Goal: Task Accomplishment & Management: Manage account settings

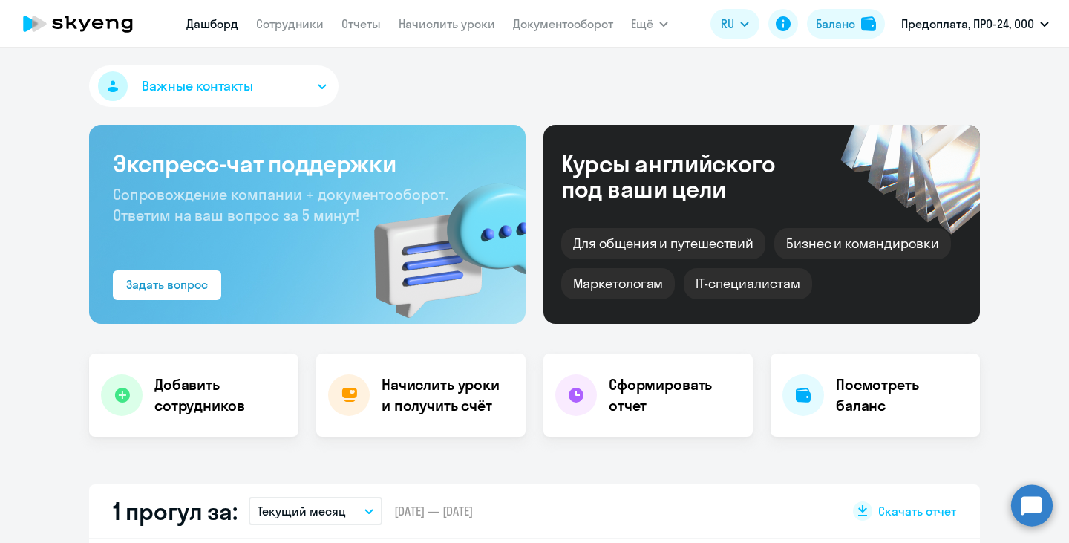
select select "30"
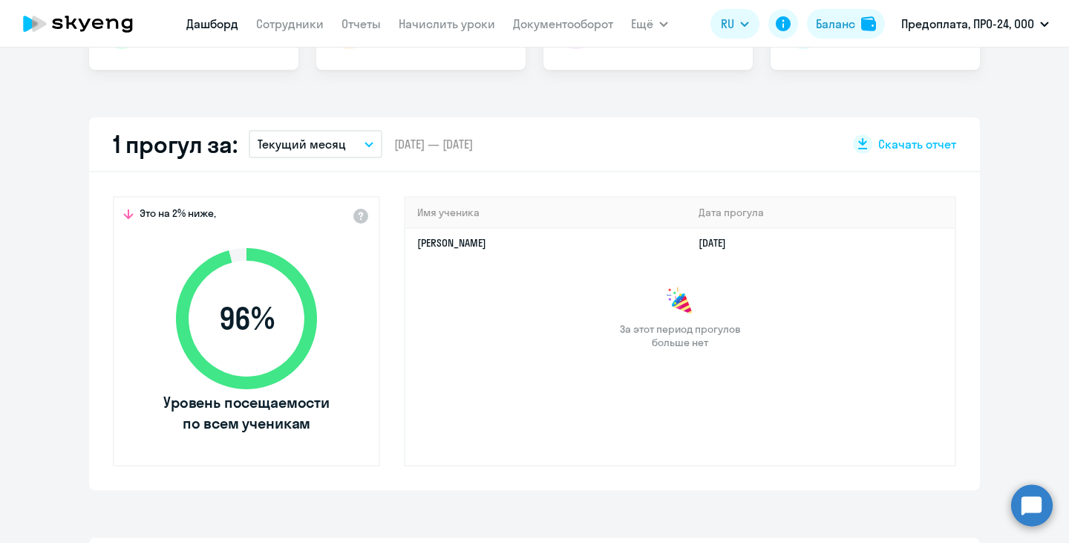
scroll to position [365, 0]
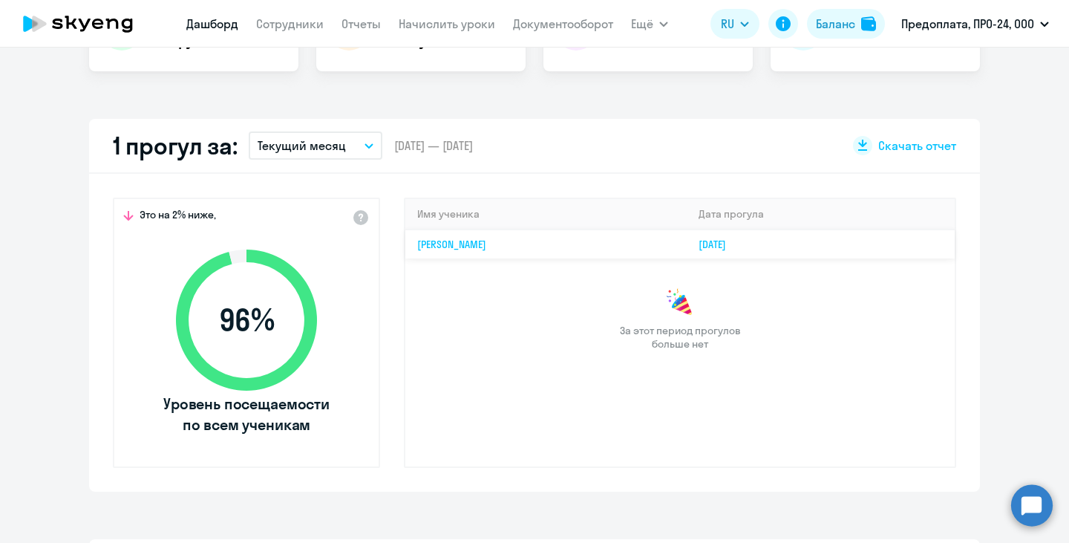
click at [603, 243] on td "[PERSON_NAME]" at bounding box center [545, 243] width 281 height 29
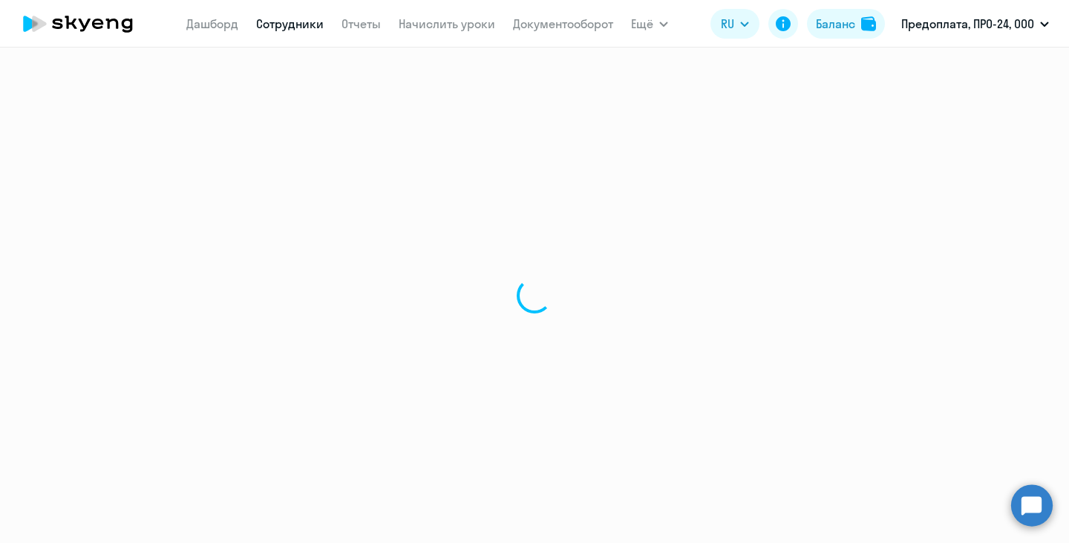
select select "english"
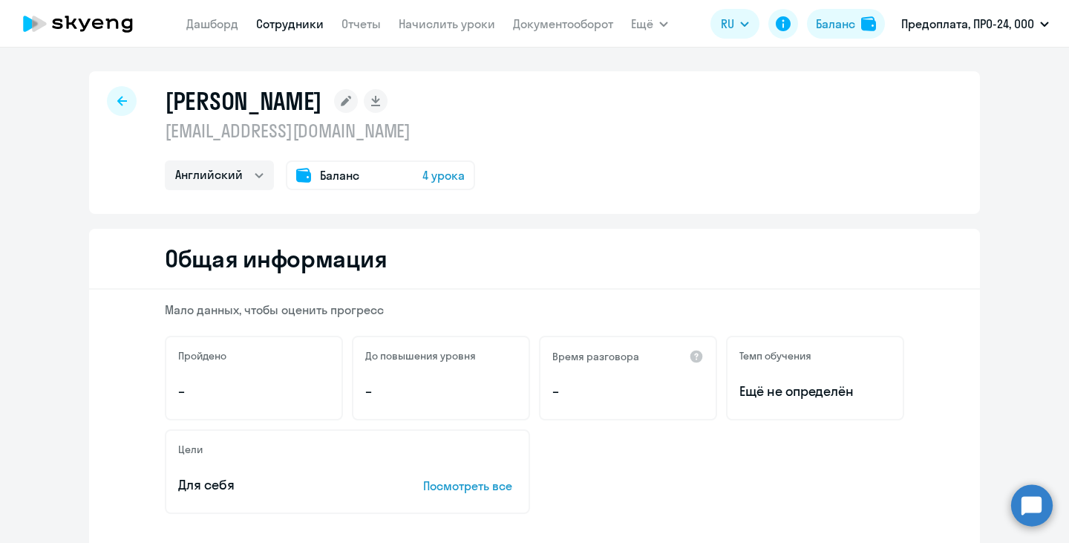
click at [287, 27] on link "Сотрудники" at bounding box center [290, 23] width 68 height 15
select select "30"
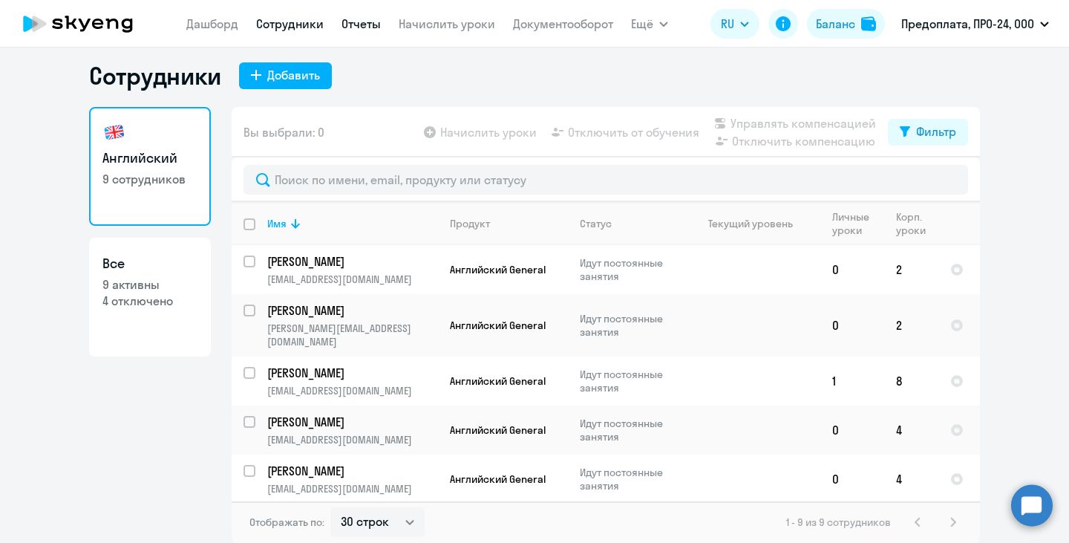
click at [350, 25] on link "Отчеты" at bounding box center [361, 23] width 39 height 15
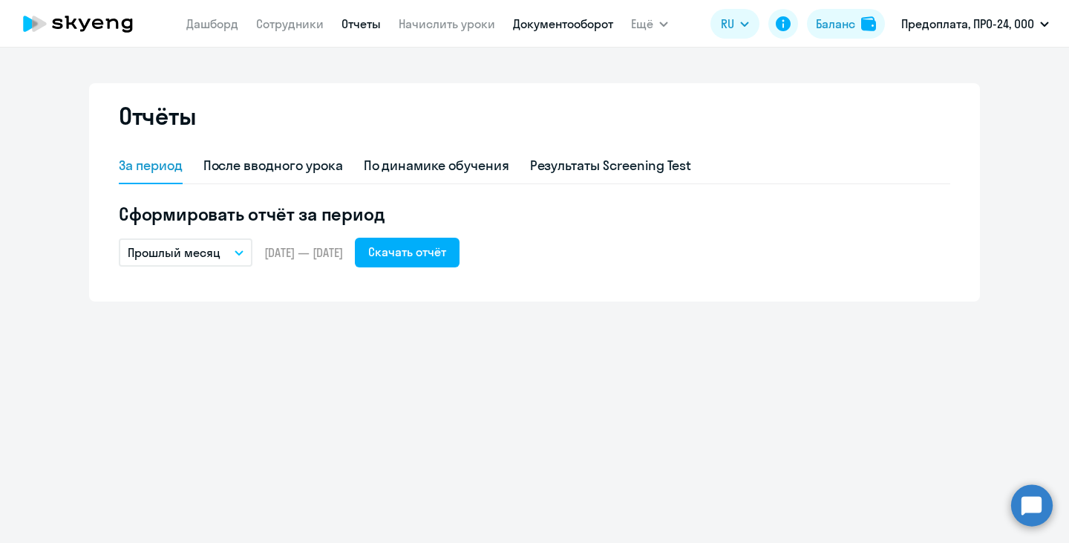
click at [546, 25] on link "Документооборот" at bounding box center [563, 23] width 100 height 15
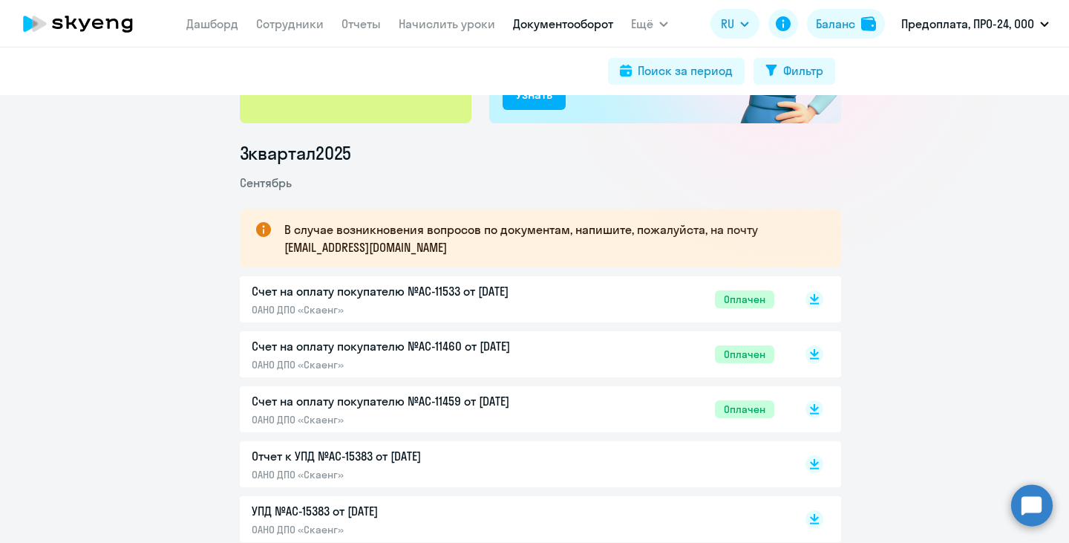
scroll to position [169, 0]
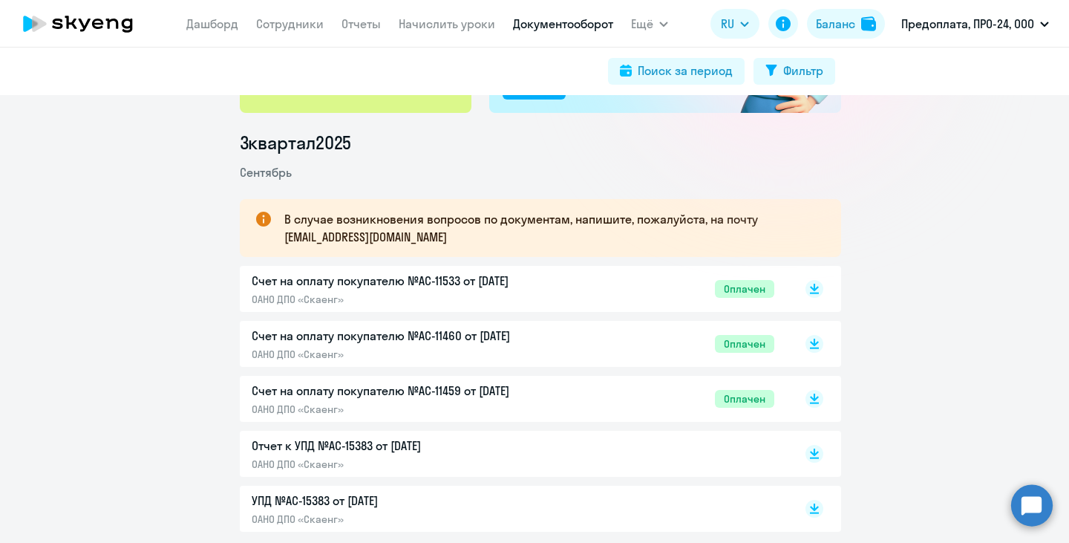
click at [578, 286] on div "Счет на оплату покупателю №AC-11533 от [DATE] ОАНО ДПО «Скаенг» Оплачен" at bounding box center [513, 289] width 523 height 34
click at [351, 19] on link "Отчеты" at bounding box center [361, 23] width 39 height 15
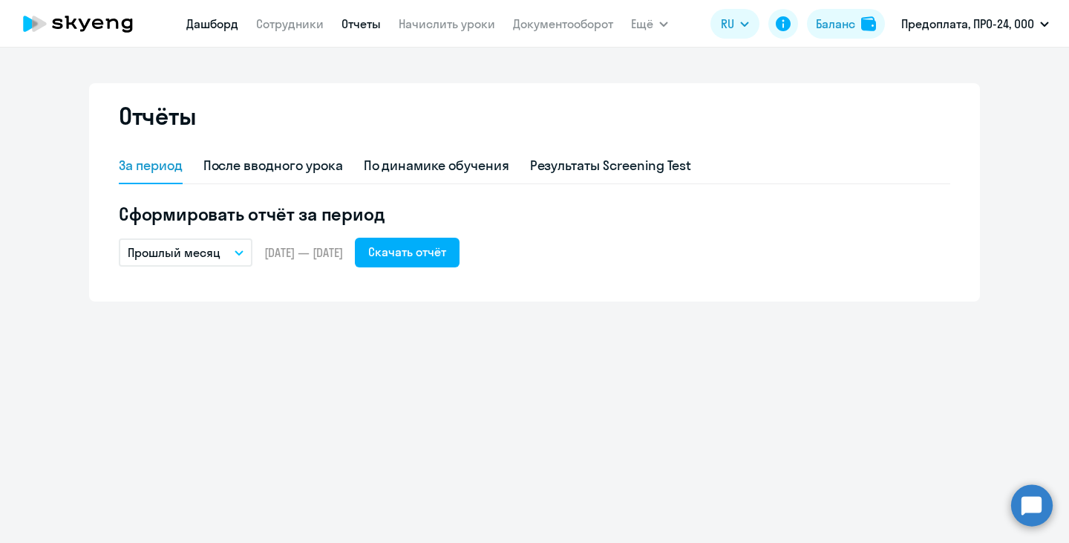
click at [221, 22] on link "Дашборд" at bounding box center [212, 23] width 52 height 15
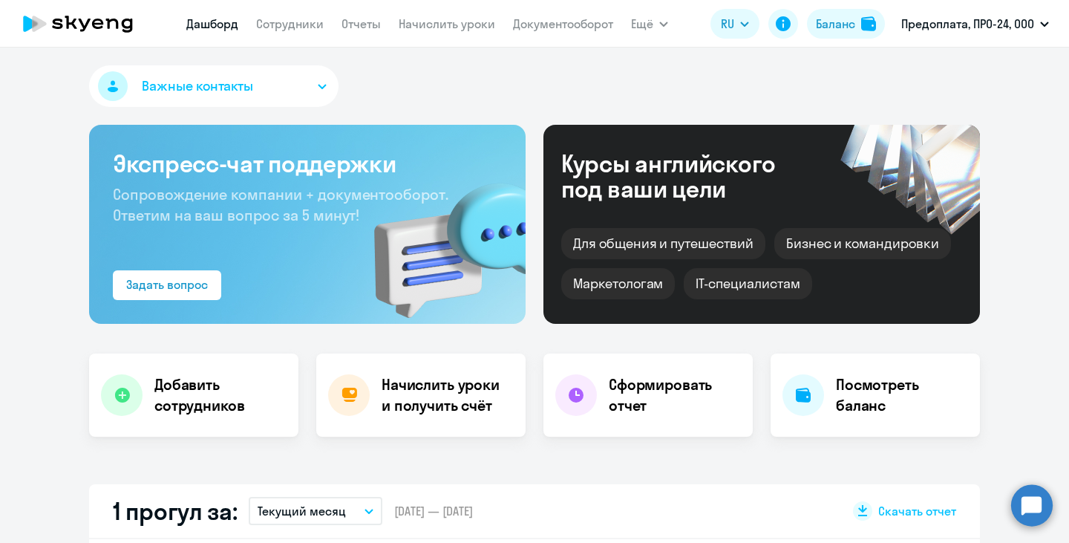
select select "30"
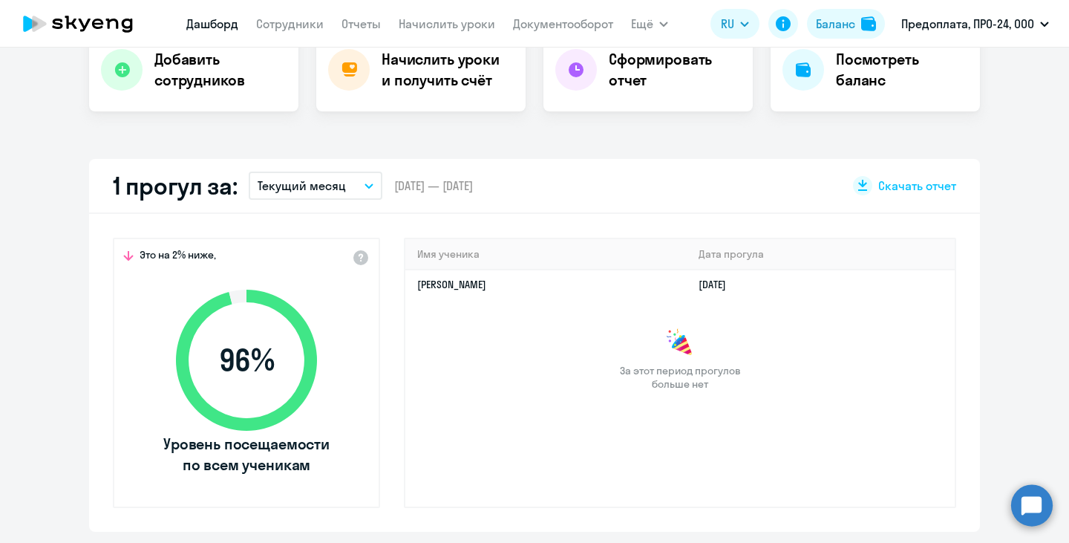
scroll to position [109, 0]
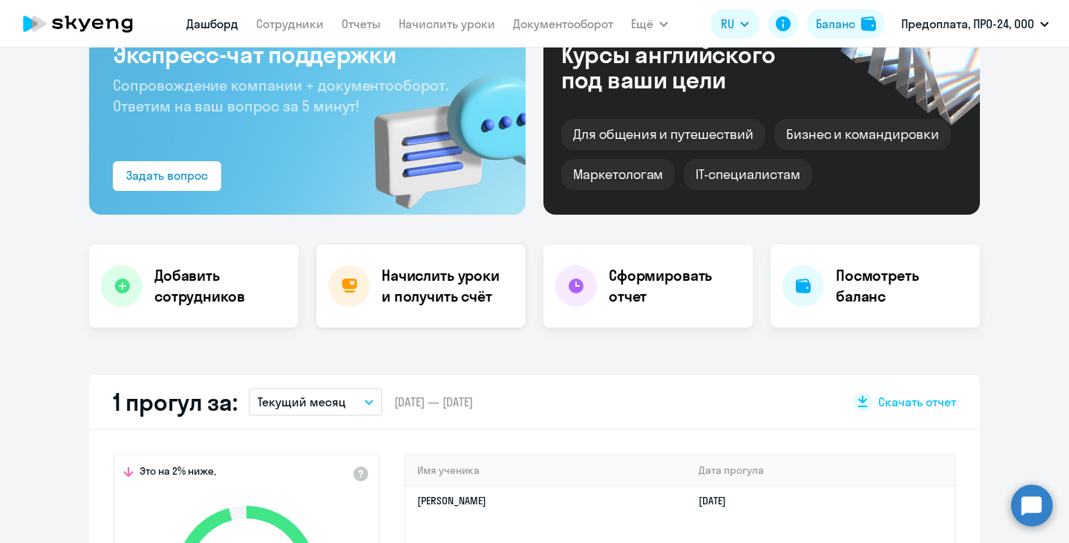
click at [437, 257] on div "Начислить уроки и получить счёт" at bounding box center [420, 285] width 209 height 83
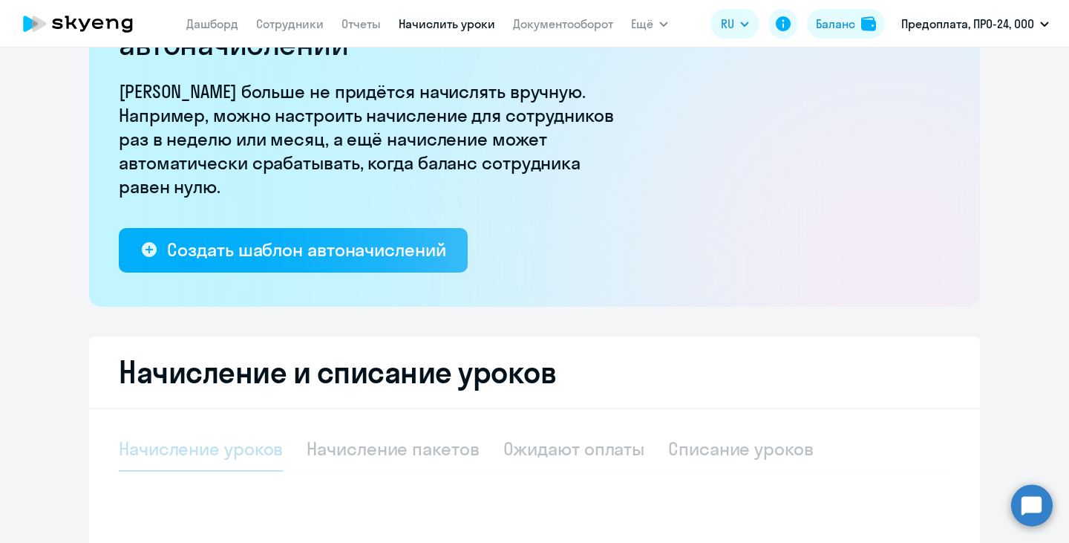
select select "10"
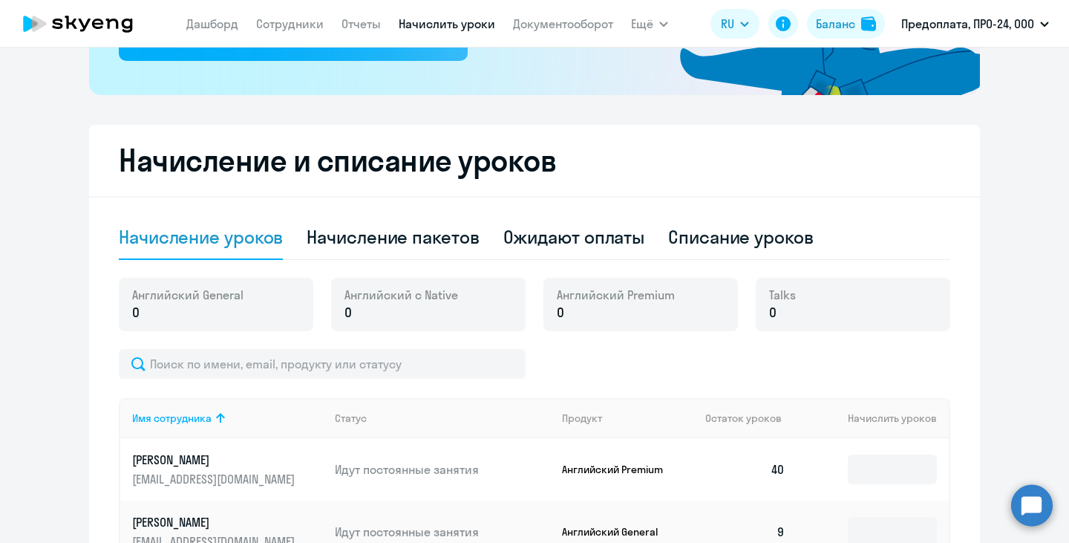
scroll to position [335, 0]
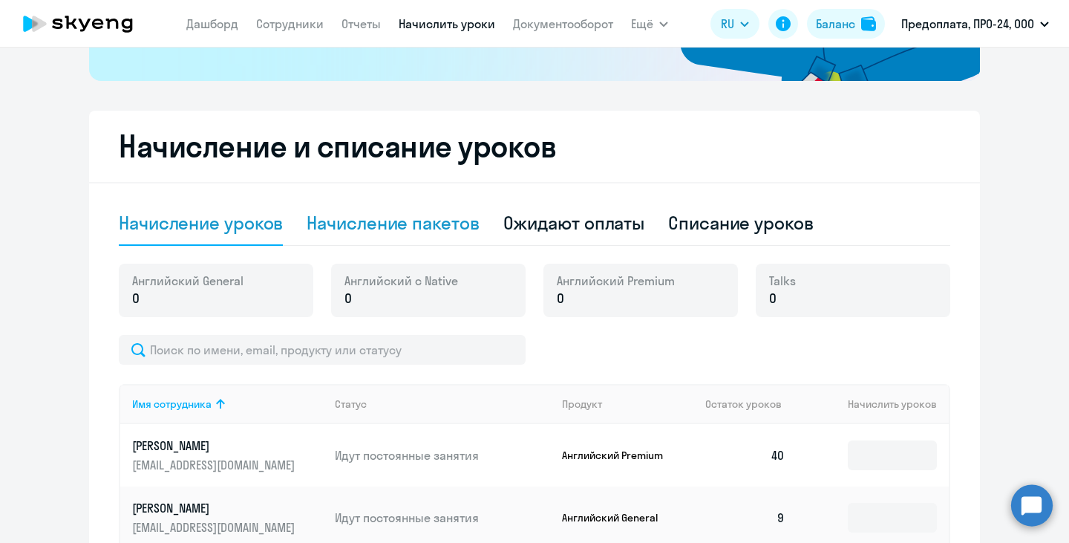
click at [354, 204] on div "Начисление пакетов" at bounding box center [393, 223] width 172 height 45
select select "10"
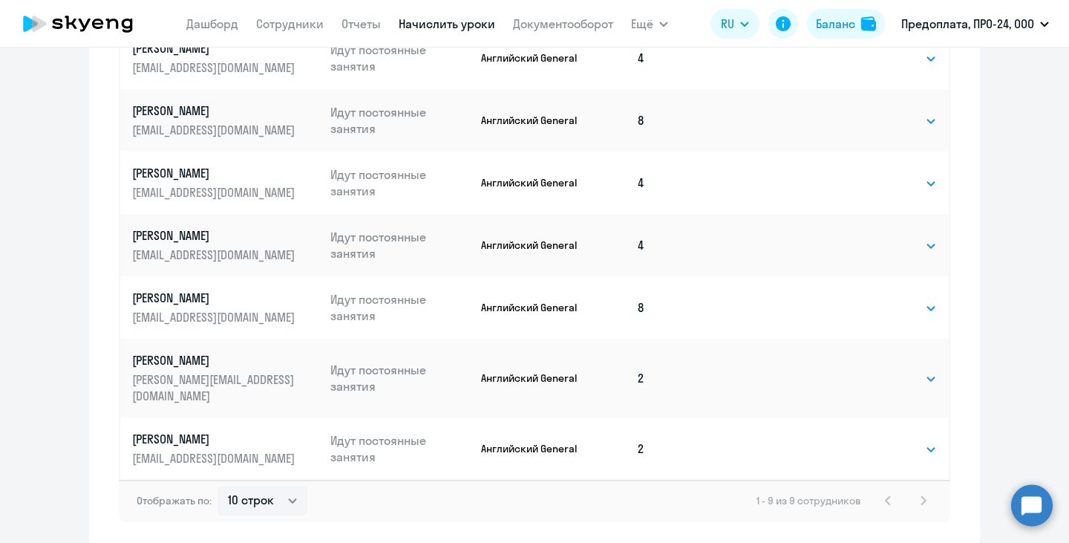
scroll to position [930, 0]
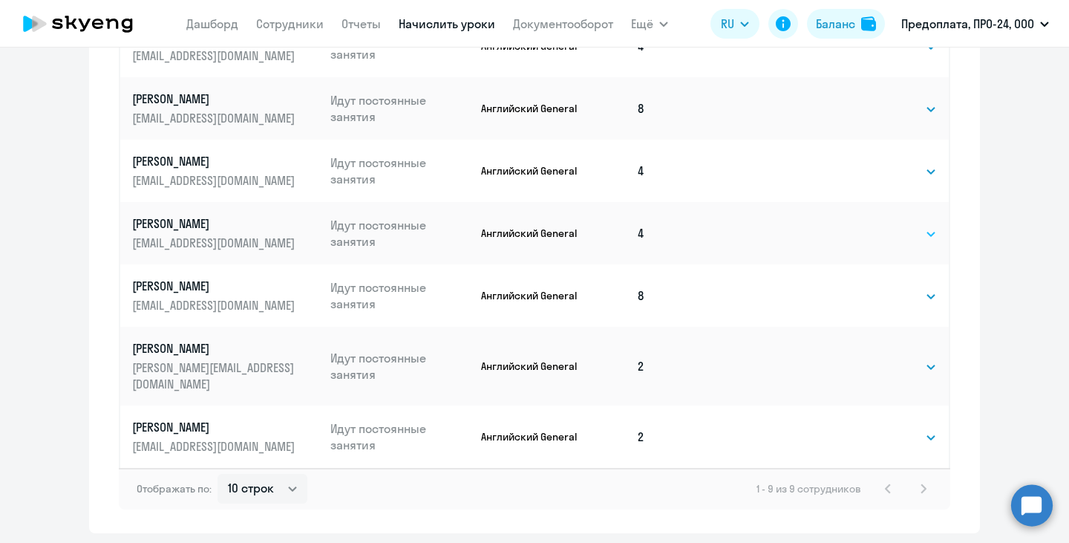
click at [886, 233] on select "Выбрать 4 8 16 32 64 96 128" at bounding box center [906, 234] width 61 height 18
click at [905, 309] on td "Выбрать 4 8 16 32 64 96 128 Выбрать" at bounding box center [887, 295] width 123 height 62
click at [898, 298] on select "Выбрать 4 8 16 32 64 96 128" at bounding box center [906, 296] width 61 height 18
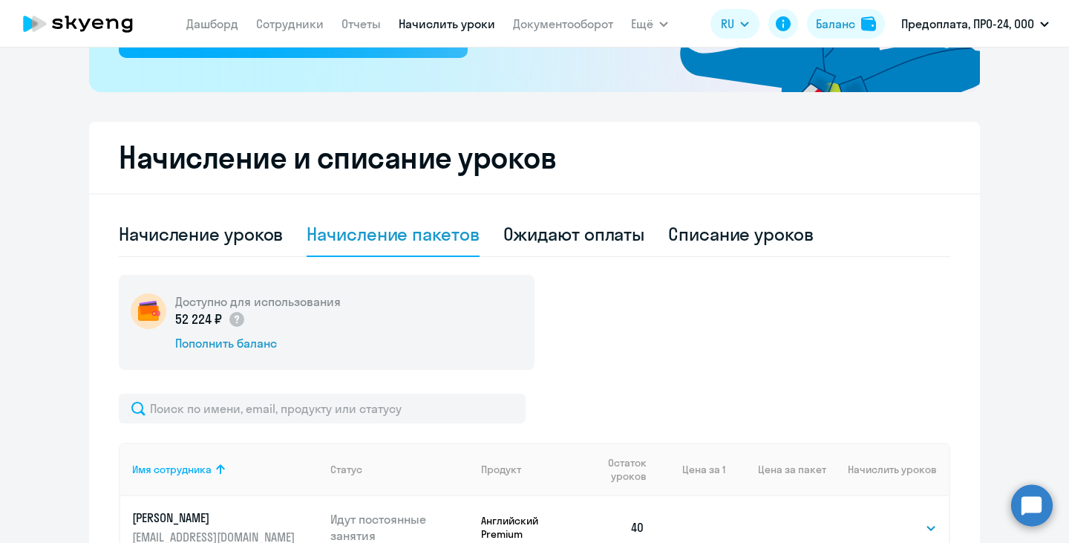
scroll to position [314, 0]
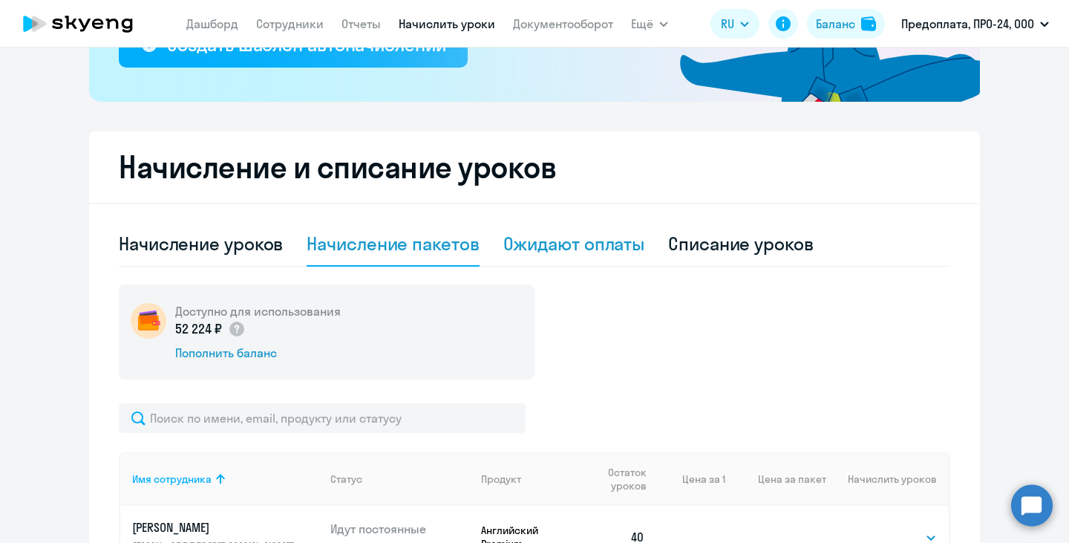
click at [544, 247] on div "Ожидают оплаты" at bounding box center [574, 244] width 142 height 24
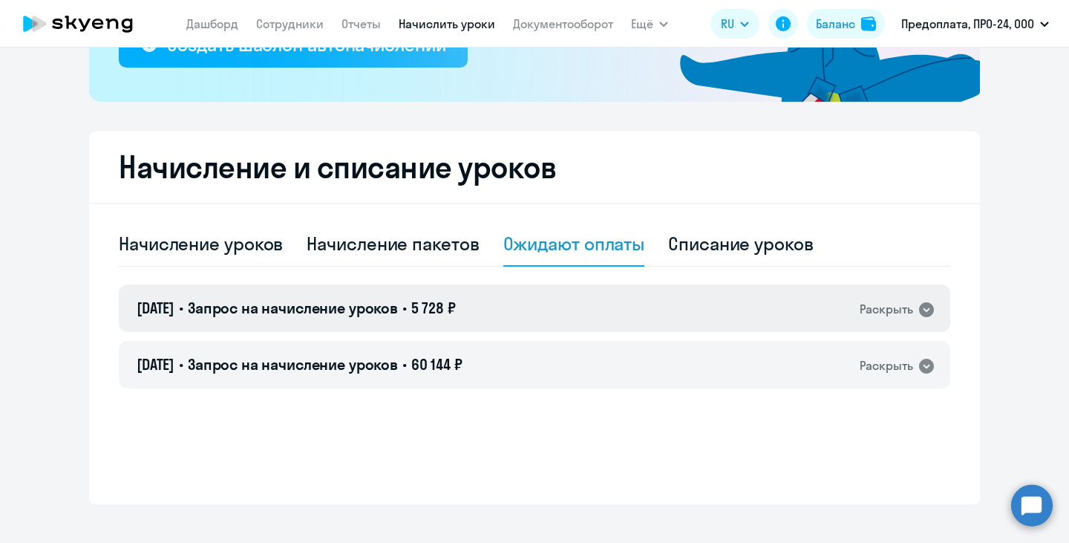
click at [910, 314] on div "Раскрыть" at bounding box center [898, 308] width 76 height 19
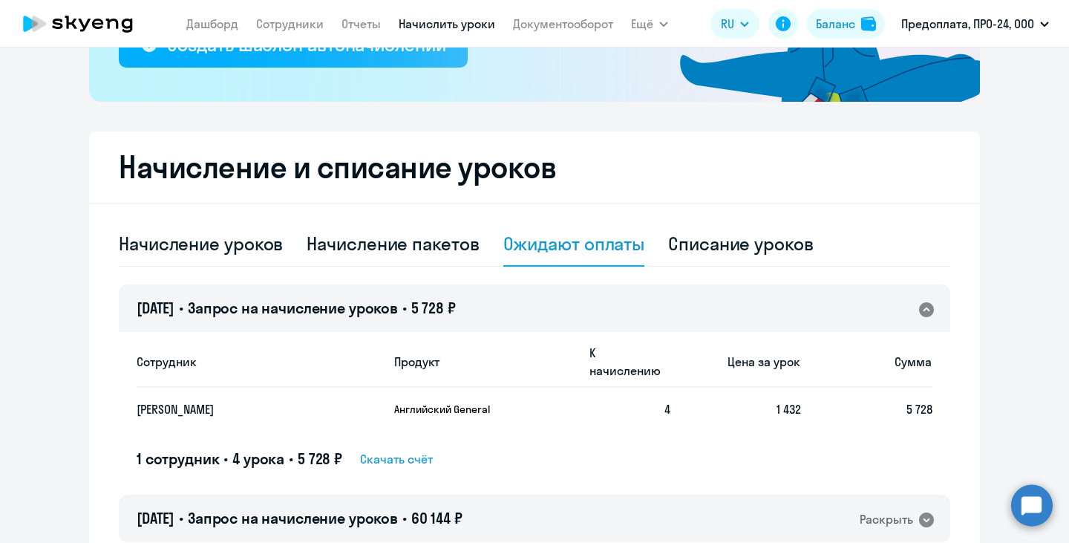
scroll to position [379, 0]
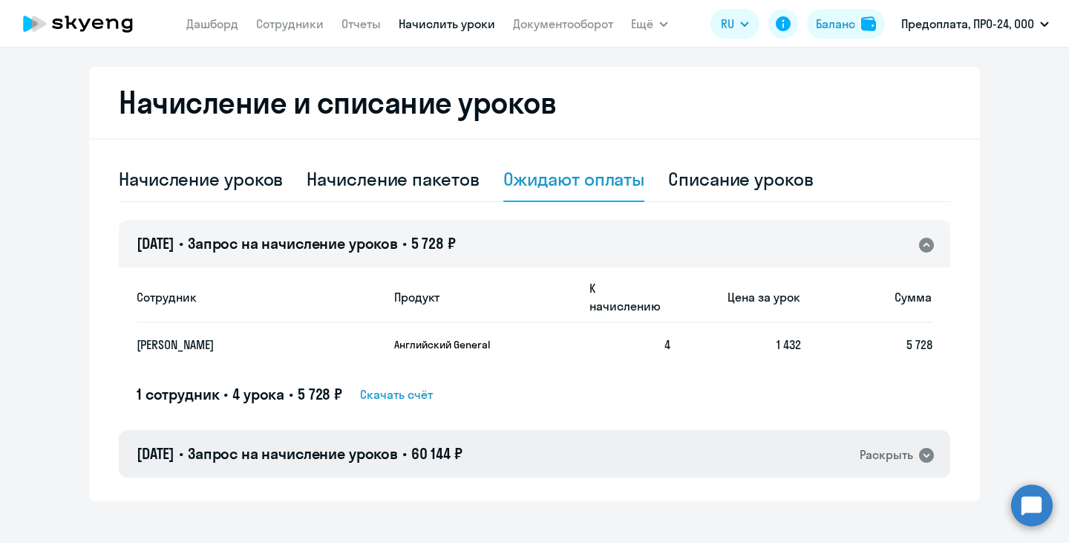
click at [878, 445] on div "Раскрыть" at bounding box center [886, 454] width 53 height 19
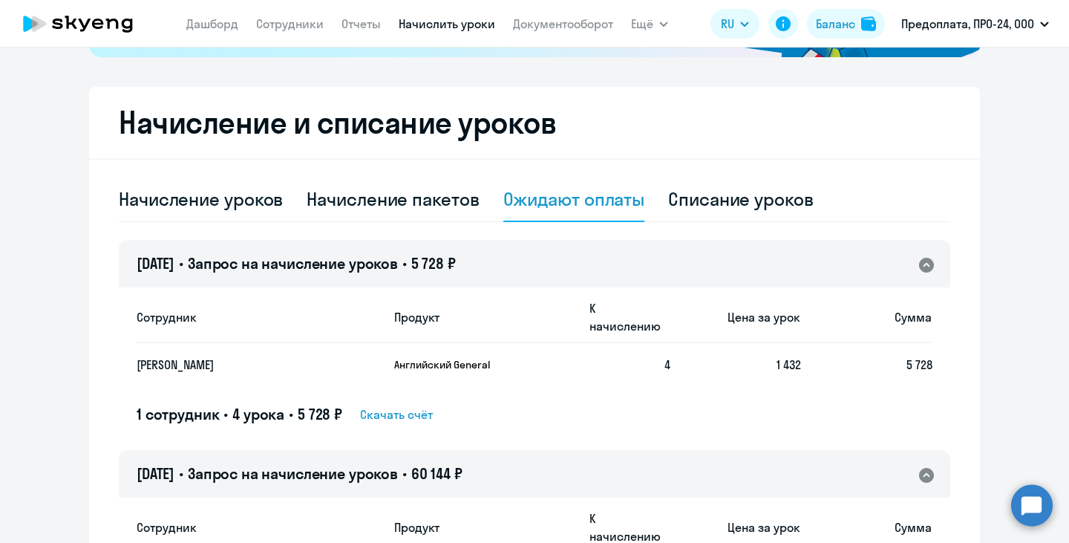
scroll to position [346, 0]
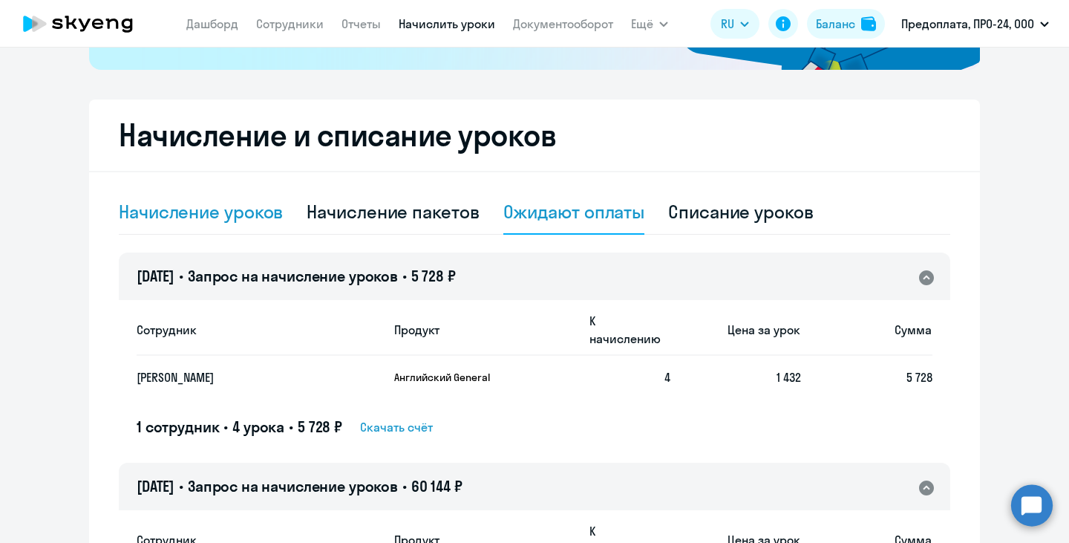
click at [267, 207] on div "Начисление уроков" at bounding box center [201, 212] width 164 height 24
select select "10"
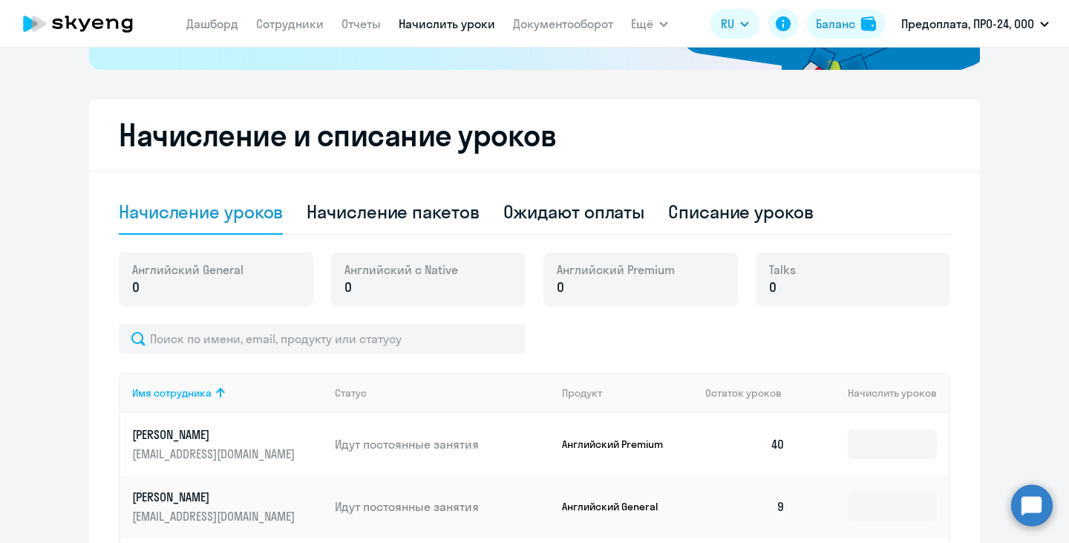
scroll to position [0, 0]
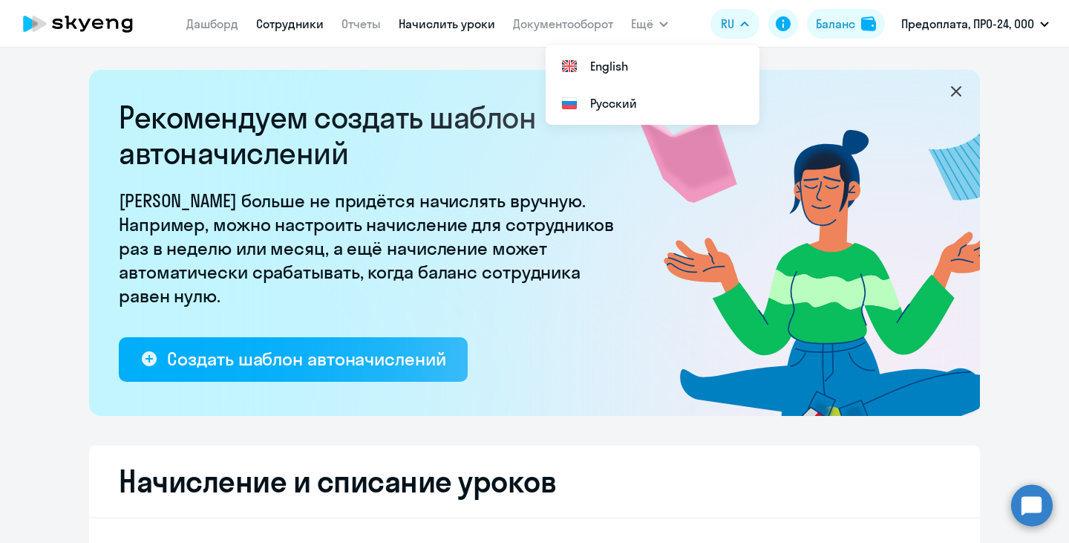
click at [296, 20] on link "Сотрудники" at bounding box center [290, 23] width 68 height 15
select select "30"
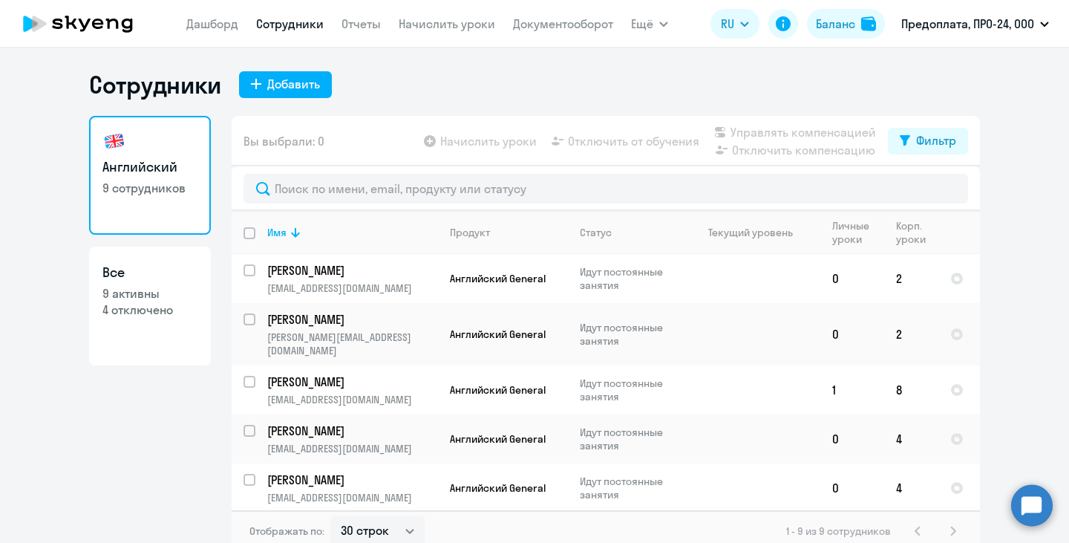
drag, startPoint x: 1057, startPoint y: 207, endPoint x: 1058, endPoint y: 215, distance: 7.5
click at [1058, 215] on div "Сотрудники Добавить Английский 9 сотрудников Все 9 активны 4 отключено Вы выбра…" at bounding box center [534, 295] width 1069 height 495
click at [1016, 232] on ng-component "Сотрудники Добавить Английский 9 сотрудников Все 9 активны 4 отключено Вы выбра…" at bounding box center [534, 311] width 1069 height 482
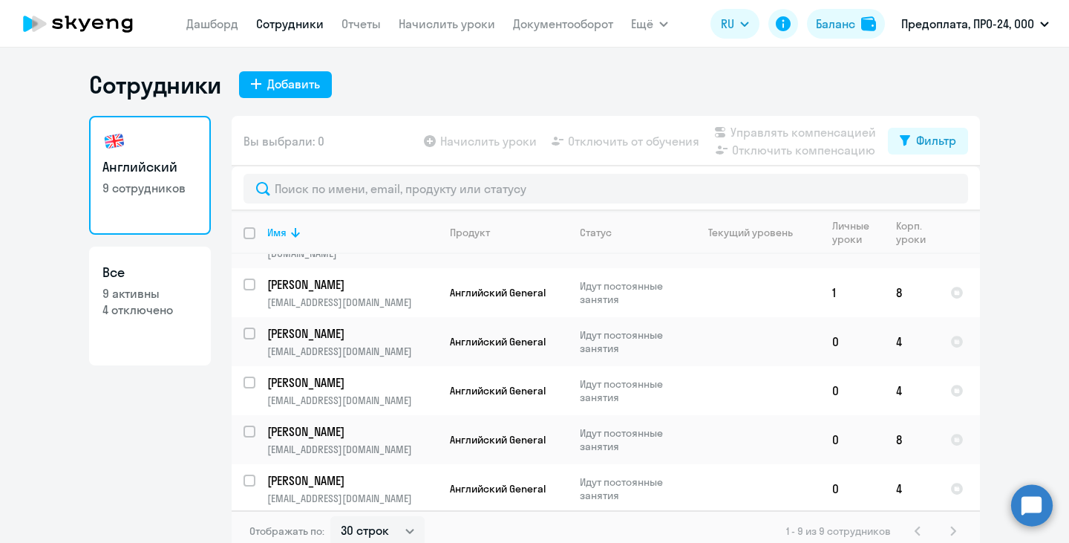
scroll to position [218, 0]
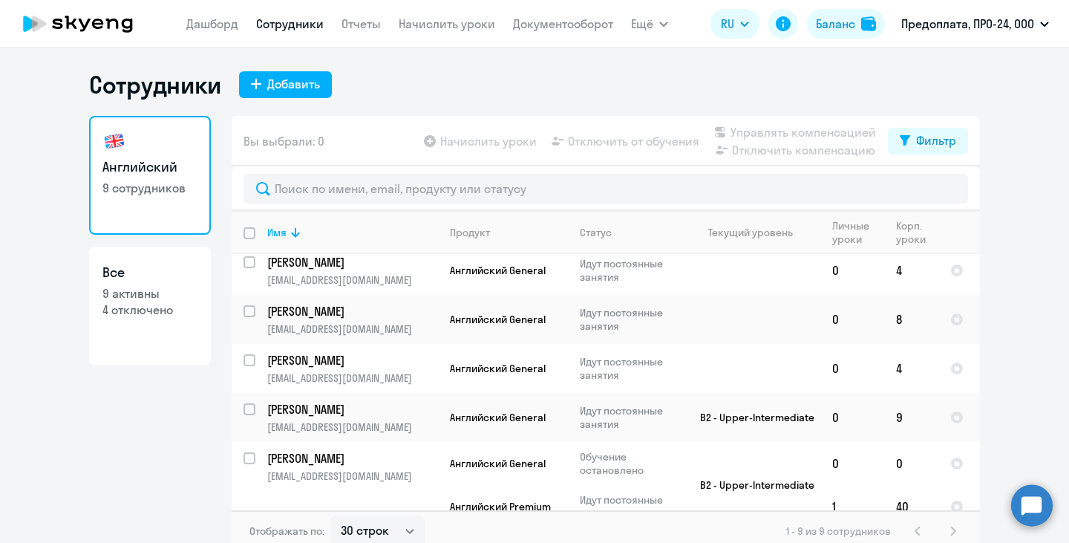
click at [1029, 371] on ng-component "Сотрудники Добавить Английский 9 сотрудников Все 9 активны 4 отключено Вы выбра…" at bounding box center [534, 311] width 1069 height 482
